Goal: Transaction & Acquisition: Purchase product/service

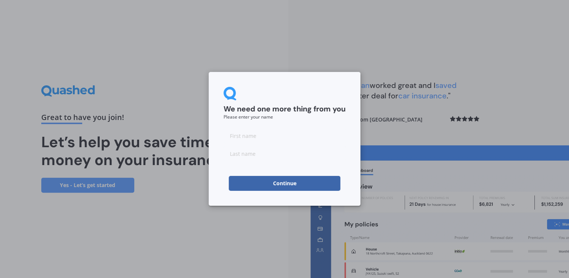
click at [248, 138] on input at bounding box center [285, 135] width 122 height 15
type input "[PERSON_NAME]"
type input "Cribb"
click at [263, 153] on input "Cribb" at bounding box center [285, 153] width 122 height 15
click at [149, 207] on div "We need one more thing from you Please enter your name Stephen Cribb Continue" at bounding box center [284, 139] width 569 height 278
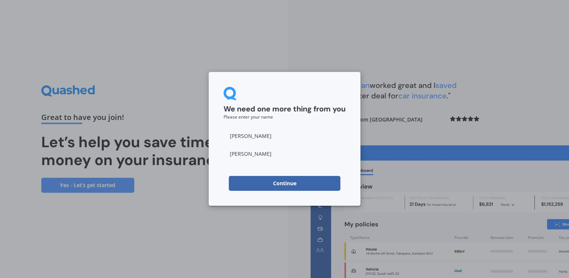
click at [289, 181] on button "Continue" at bounding box center [285, 183] width 112 height 15
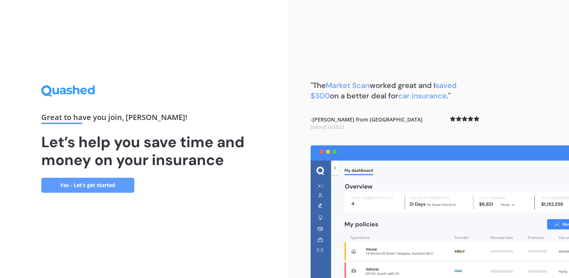
click at [86, 183] on link "Yes - Let’s get started" at bounding box center [87, 184] width 93 height 15
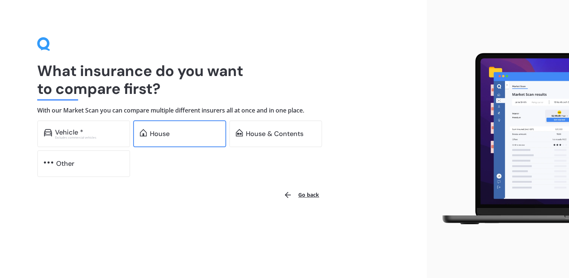
click at [155, 135] on div "House" at bounding box center [160, 133] width 20 height 7
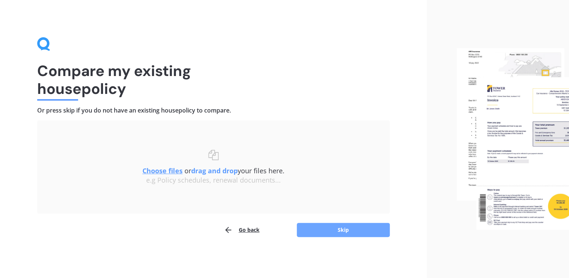
click at [344, 227] on button "Skip" at bounding box center [343, 230] width 93 height 14
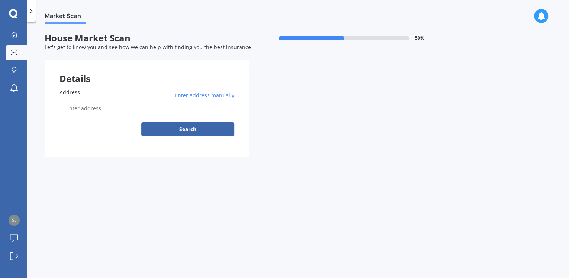
click at [78, 90] on span "Address" at bounding box center [70, 92] width 20 height 7
click at [78, 100] on input "Address" at bounding box center [147, 108] width 175 height 16
type input "7 Darimouth Place, Albany, Auckland 0632"
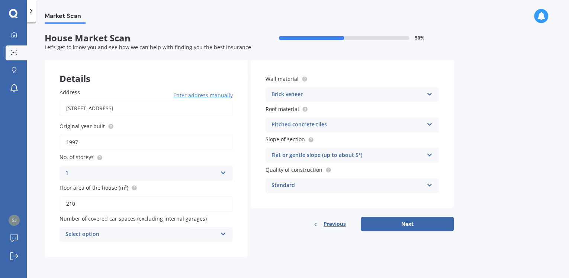
click at [430, 124] on icon at bounding box center [429, 122] width 6 height 5
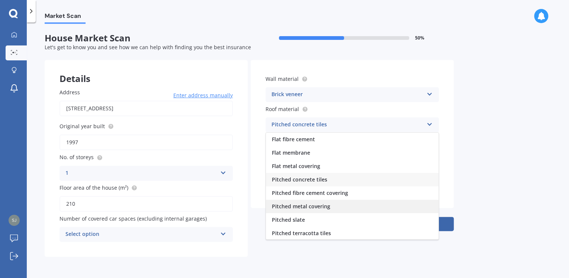
click at [327, 205] on span "Pitched metal covering" at bounding box center [301, 205] width 58 height 7
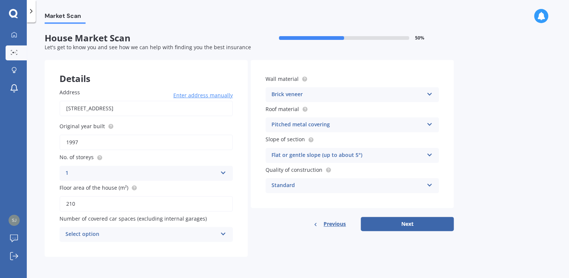
click at [223, 232] on icon at bounding box center [223, 232] width 6 height 5
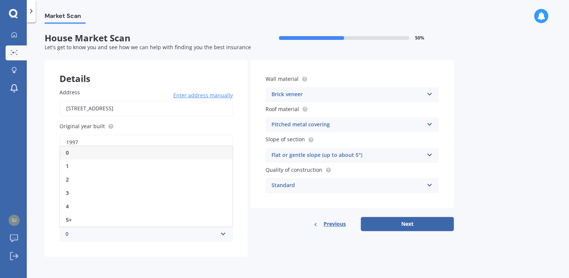
click at [67, 151] on span "0" at bounding box center [67, 152] width 3 height 7
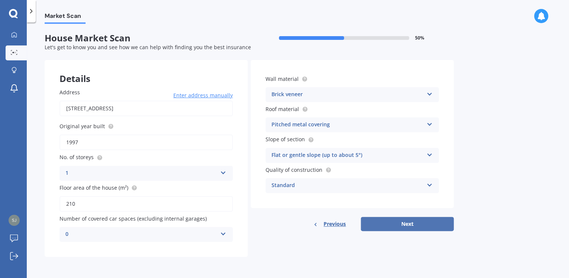
click at [411, 224] on button "Next" at bounding box center [407, 224] width 93 height 14
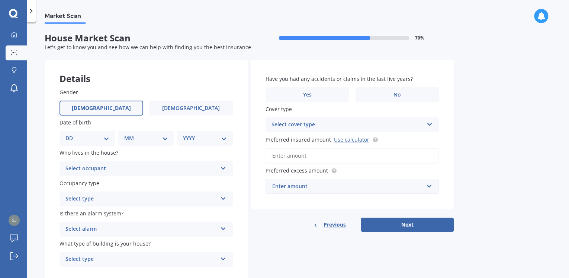
click at [105, 105] on span "Male" at bounding box center [101, 108] width 59 height 6
click at [0, 0] on input "Male" at bounding box center [0, 0] width 0 height 0
click at [222, 168] on icon at bounding box center [223, 166] width 6 height 5
click at [76, 182] on span "Owner" at bounding box center [74, 182] width 17 height 7
click at [224, 199] on icon at bounding box center [223, 196] width 6 height 5
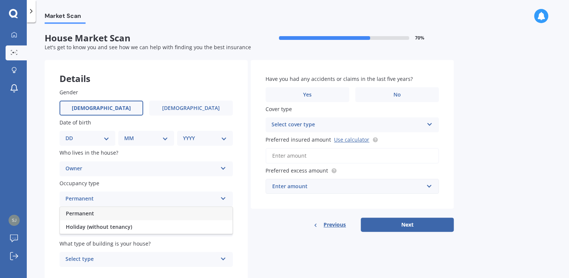
click at [95, 211] on div "Permanent" at bounding box center [146, 213] width 173 height 13
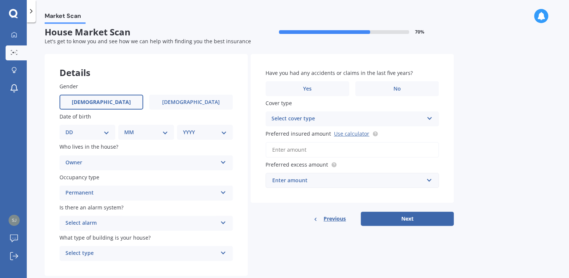
scroll to position [24, 0]
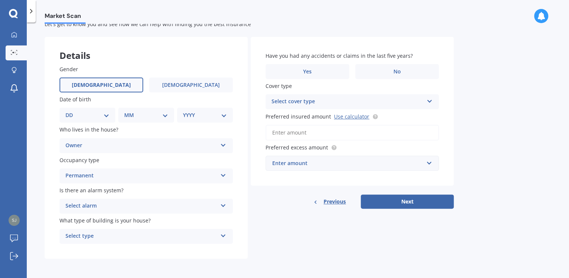
click at [223, 204] on icon at bounding box center [223, 203] width 6 height 5
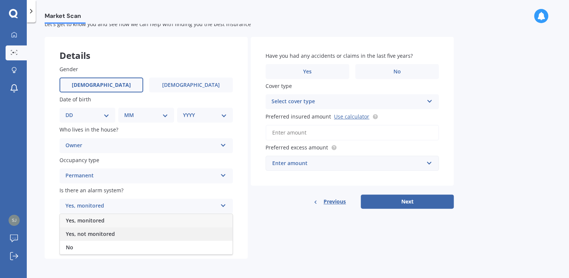
click at [85, 231] on span "Yes, not monitored" at bounding box center [90, 233] width 49 height 7
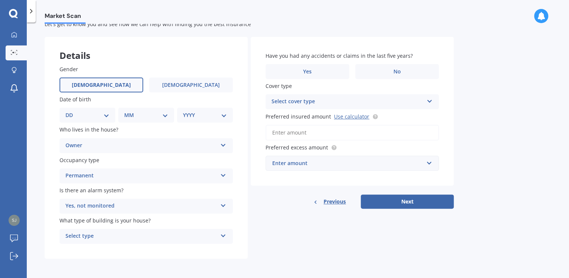
click at [223, 235] on icon at bounding box center [223, 233] width 6 height 5
click at [80, 235] on div "Freestanding" at bounding box center [141, 235] width 152 height 9
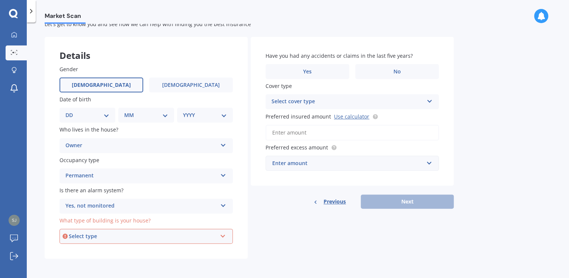
click at [223, 235] on icon at bounding box center [223, 234] width 6 height 5
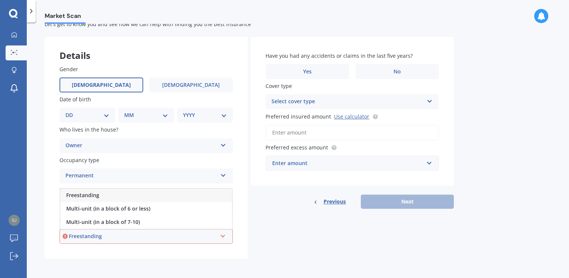
click at [90, 195] on span "Freestanding" at bounding box center [82, 194] width 33 height 7
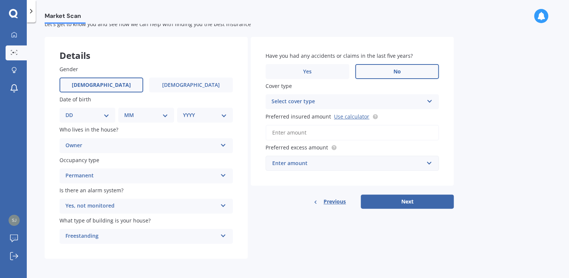
click at [397, 68] on span "No" at bounding box center [397, 71] width 7 height 6
click at [0, 0] on input "No" at bounding box center [0, 0] width 0 height 0
click at [431, 100] on icon at bounding box center [429, 99] width 6 height 5
click at [277, 112] on span "High" at bounding box center [278, 115] width 12 height 7
click at [292, 128] on input "Preferred insured amount Use calculator" at bounding box center [352, 133] width 173 height 16
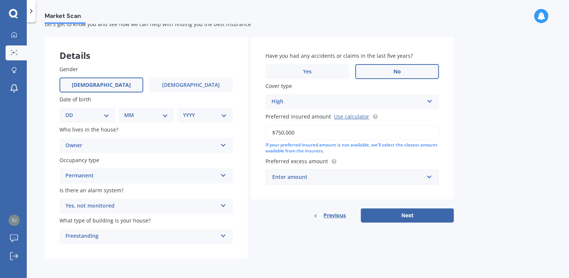
type input "$750,000"
click at [428, 176] on input "text" at bounding box center [349, 177] width 167 height 14
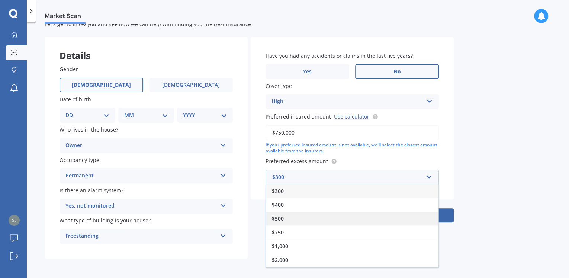
click at [409, 220] on div "$500" at bounding box center [352, 218] width 173 height 14
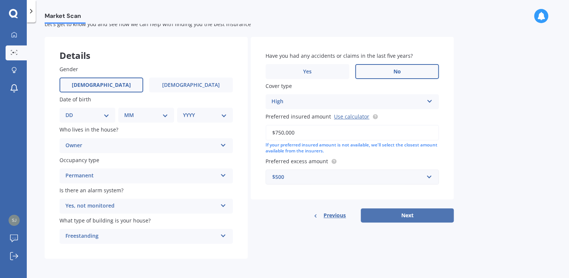
click at [405, 212] on button "Next" at bounding box center [407, 215] width 93 height 14
click at [220, 115] on select "YYYY 2009 2008 2007 2006 2005 2004 2003 2002 2001 2000 1999 1998 1997 1996 1995…" at bounding box center [203, 115] width 41 height 8
select select "1949"
click at [183, 111] on select "YYYY 2009 2008 2007 2006 2005 2004 2003 2002 2001 2000 1999 1998 1997 1996 1995…" at bounding box center [203, 115] width 41 height 8
click at [164, 115] on select "MM 01 02 03 04 05 06 07 08 09 10 11 12" at bounding box center [147, 115] width 41 height 8
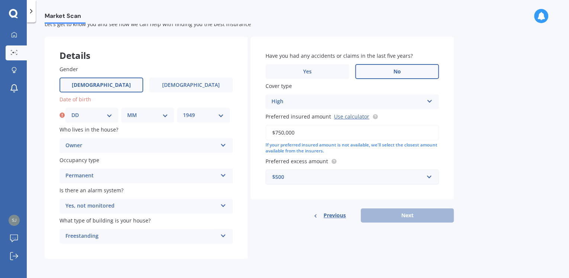
select select "10"
click at [127, 111] on select "MM 01 02 03 04 05 06 07 08 09 10 11 12" at bounding box center [147, 115] width 41 height 8
click at [111, 114] on select "DD 01 02 03 04 05 06 07 08 09 10 11 12 13 14 15 16 17 18 19 20 21 22 23 24 25 2…" at bounding box center [91, 115] width 41 height 8
select select "17"
click at [71, 111] on select "DD 01 02 03 04 05 06 07 08 09 10 11 12 13 14 15 16 17 18 19 20 21 22 23 24 25 2…" at bounding box center [91, 115] width 41 height 8
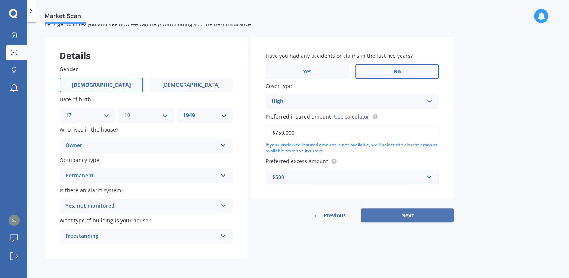
click at [406, 211] on button "Next" at bounding box center [407, 215] width 93 height 14
select select "17"
select select "10"
select select "1949"
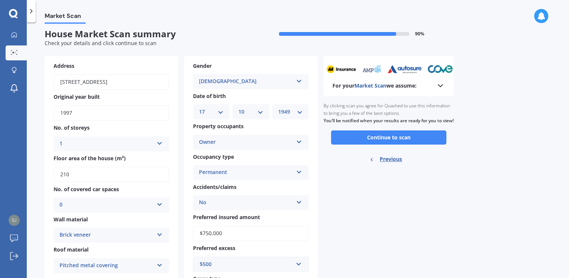
scroll to position [0, 0]
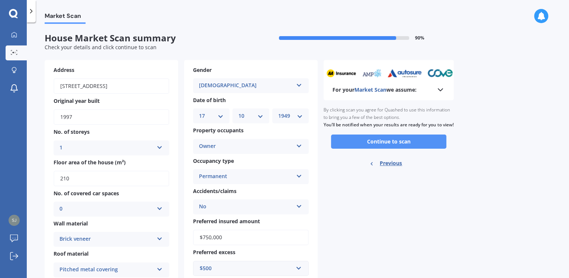
click at [401, 148] on button "Continue to scan" at bounding box center [388, 141] width 115 height 14
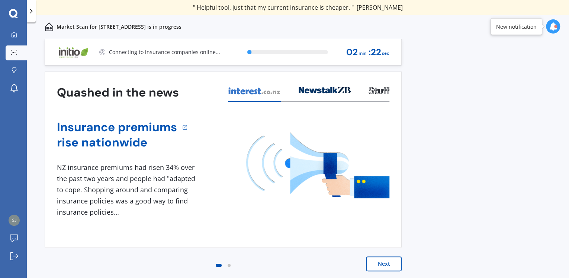
click at [383, 261] on button "Next" at bounding box center [384, 263] width 36 height 15
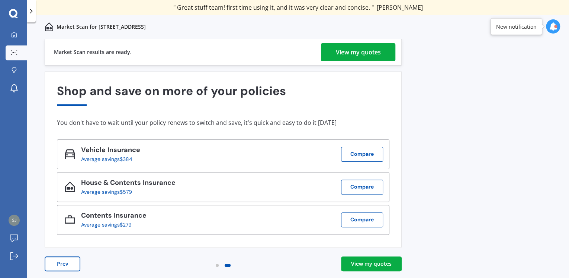
click at [380, 261] on div "View my quotes" at bounding box center [371, 263] width 41 height 7
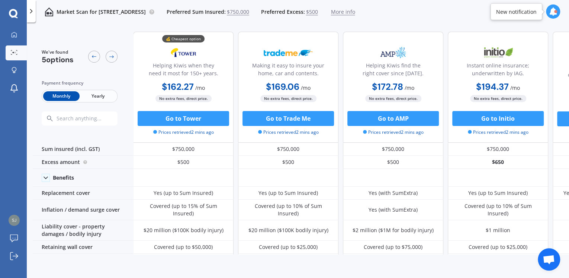
click at [100, 94] on span "Yearly" at bounding box center [98, 96] width 36 height 10
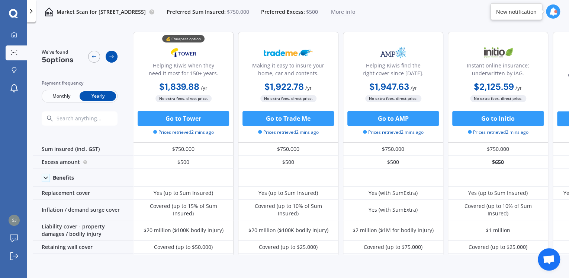
click at [110, 54] on icon at bounding box center [112, 57] width 6 height 6
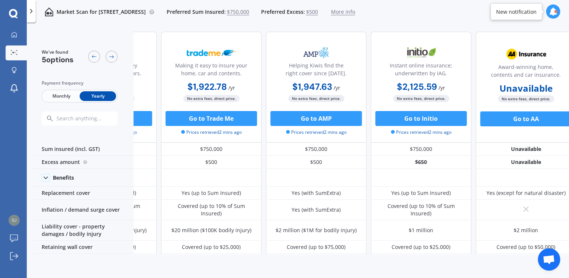
scroll to position [0, 88]
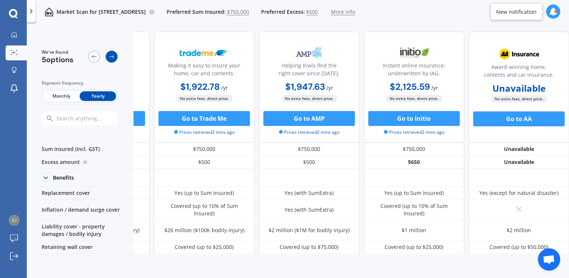
click at [110, 55] on icon at bounding box center [112, 57] width 6 height 6
click at [94, 55] on icon at bounding box center [94, 57] width 6 height 6
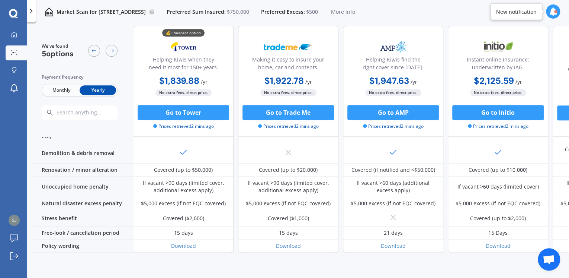
scroll to position [345, 0]
